Goal: Check status

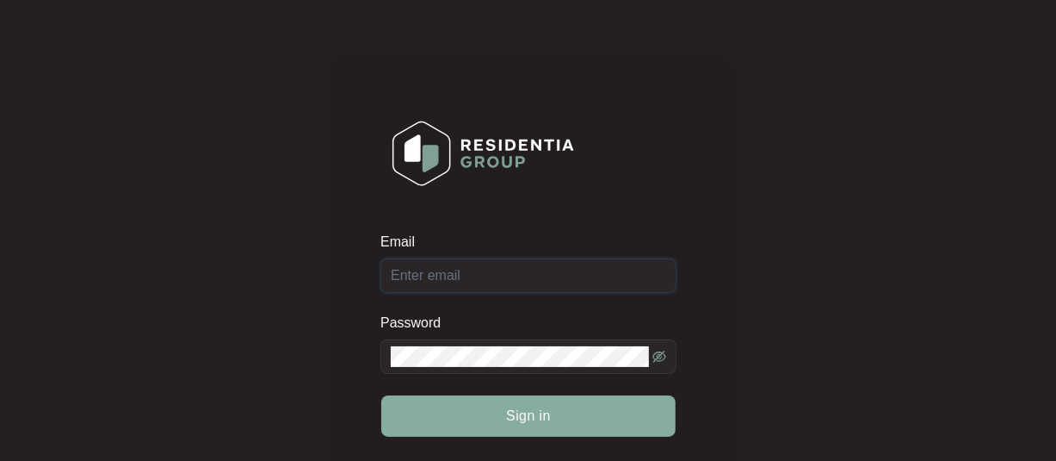
type input "[EMAIL_ADDRESS][DOMAIN_NAME]"
click at [523, 417] on span "Sign in" at bounding box center [528, 416] width 45 height 21
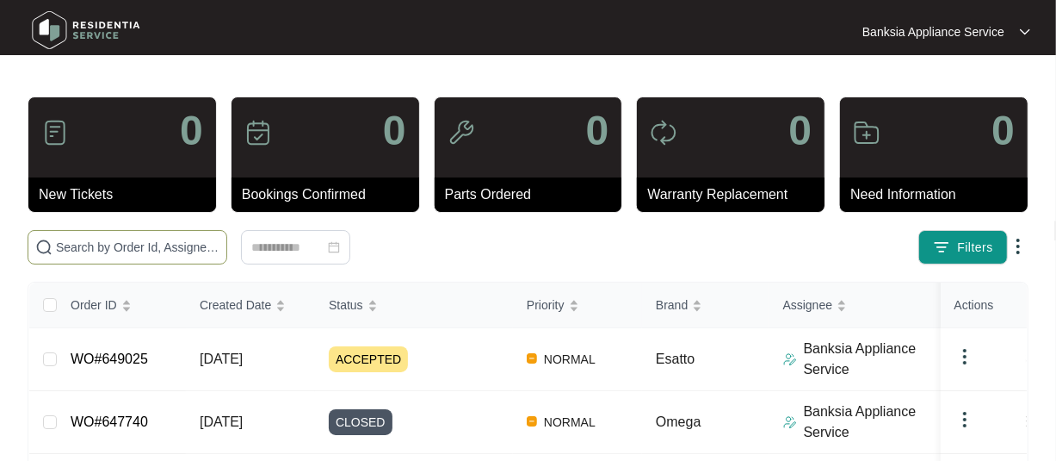
paste input "649025)"
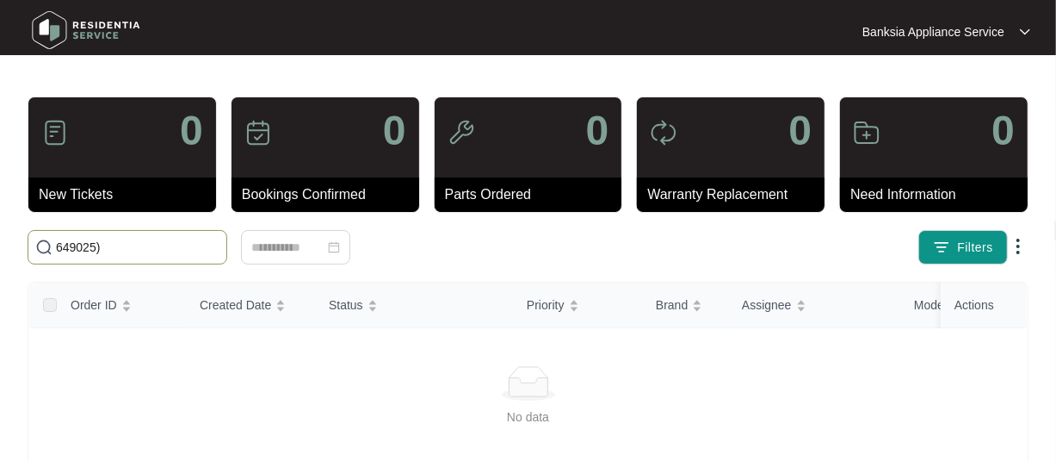
click at [152, 239] on input "649025)" at bounding box center [138, 247] width 164 height 19
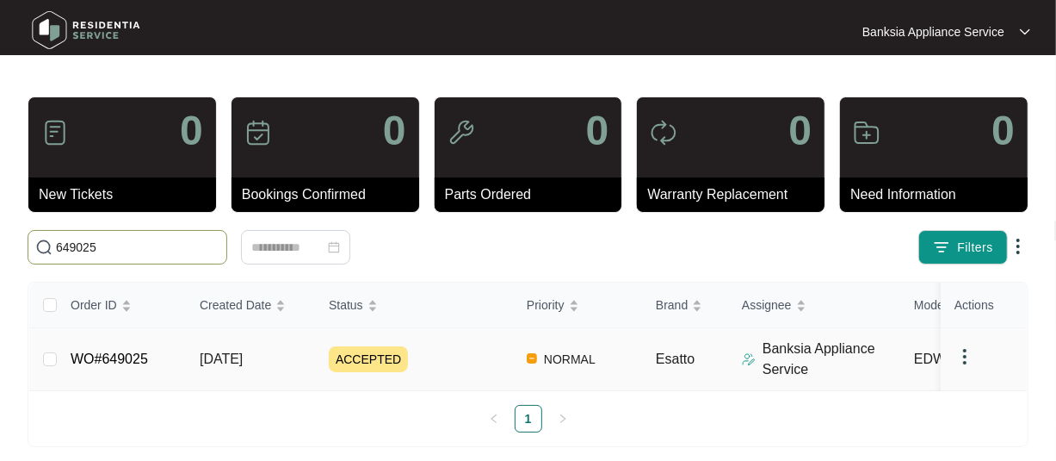
type input "649025"
click at [102, 360] on link "WO#649025" at bounding box center [109, 358] width 77 height 15
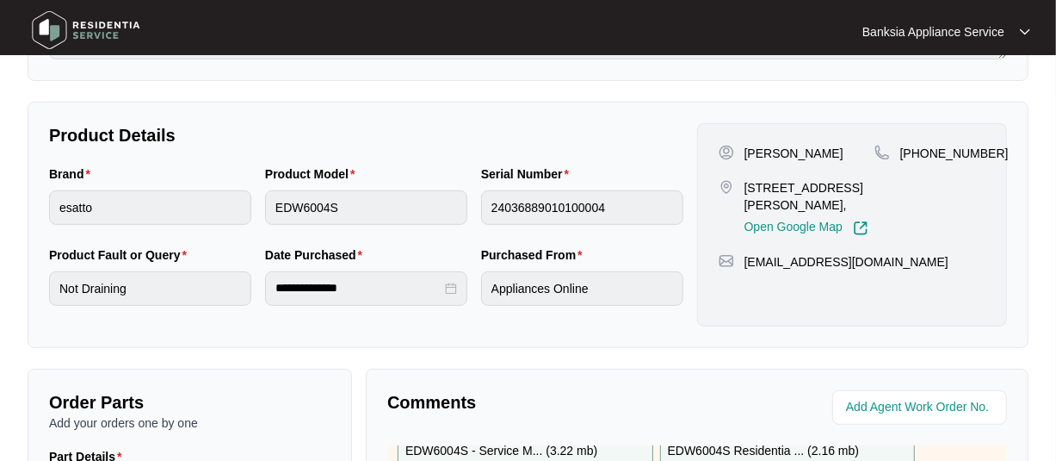
scroll to position [258, 0]
